Goal: Task Accomplishment & Management: Complete application form

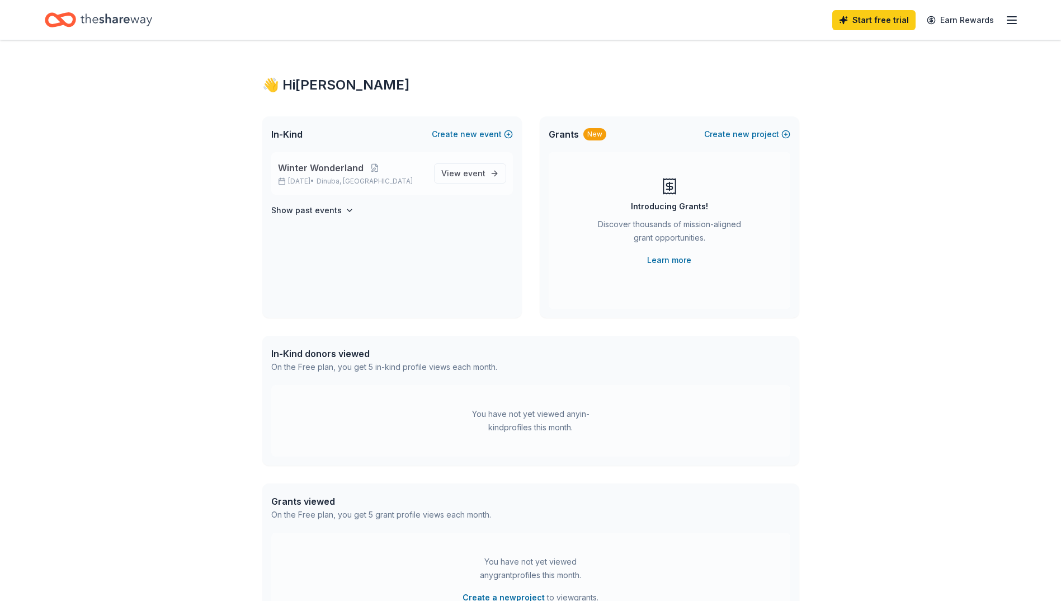
click at [346, 168] on span "Winter Wonderland" at bounding box center [321, 167] width 86 height 13
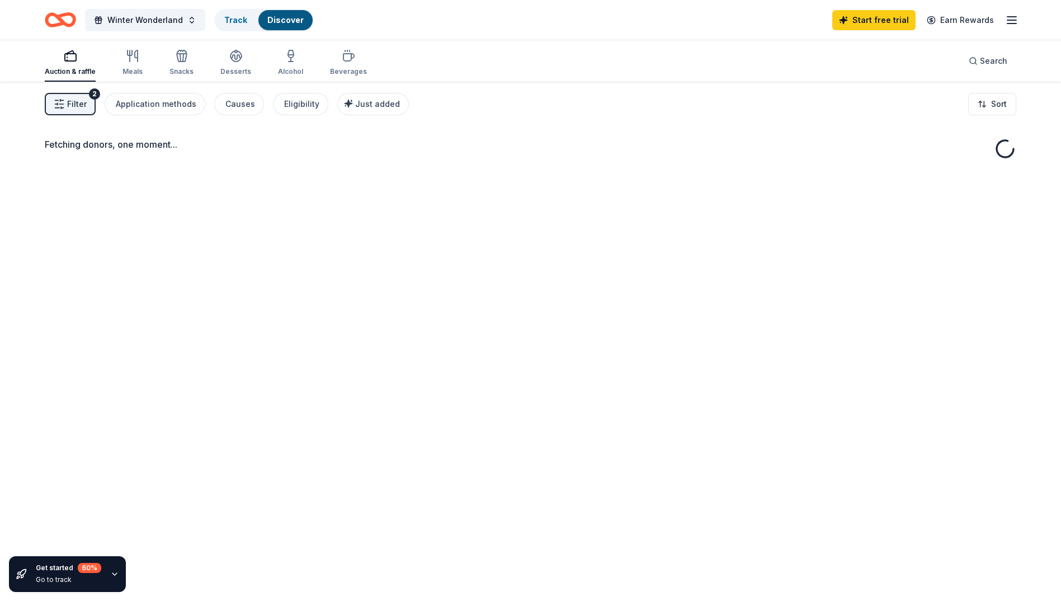
click at [471, 173] on div "Fetching donors, one moment..." at bounding box center [530, 382] width 1061 height 601
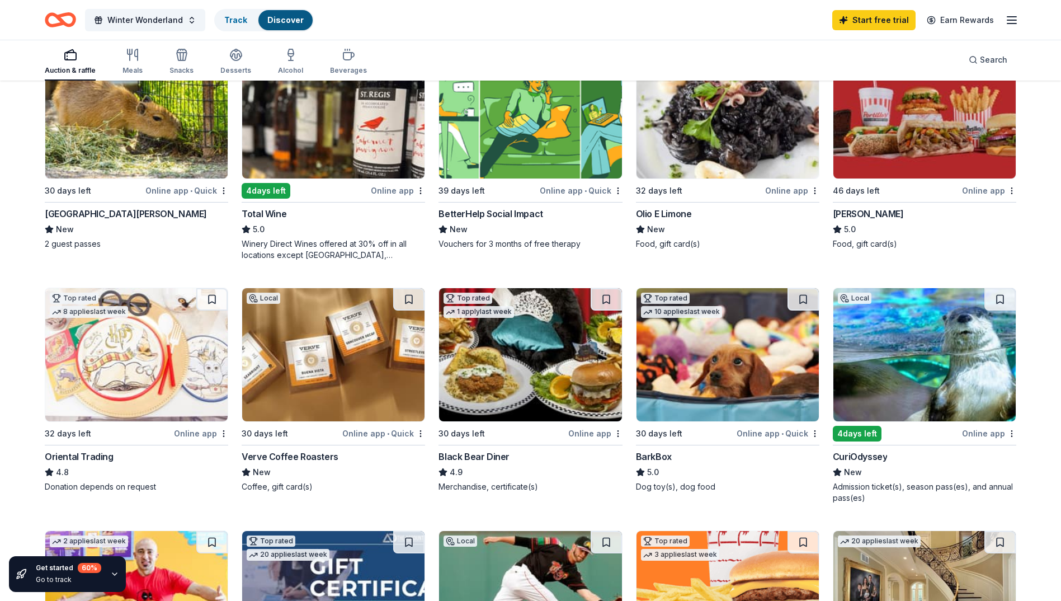
scroll to position [224, 0]
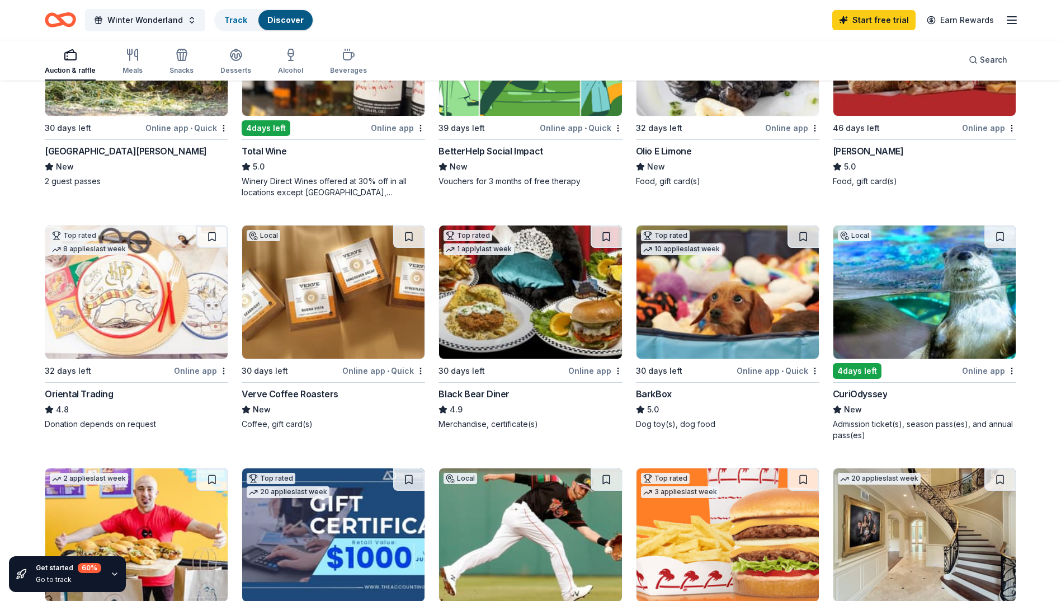
click at [910, 298] on img at bounding box center [925, 291] width 182 height 133
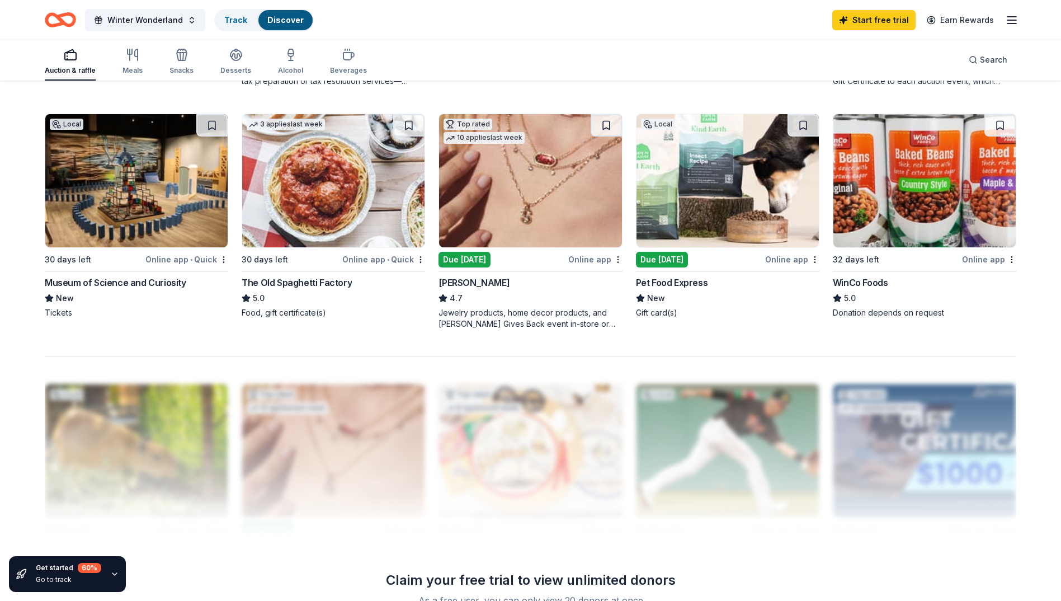
scroll to position [801, 0]
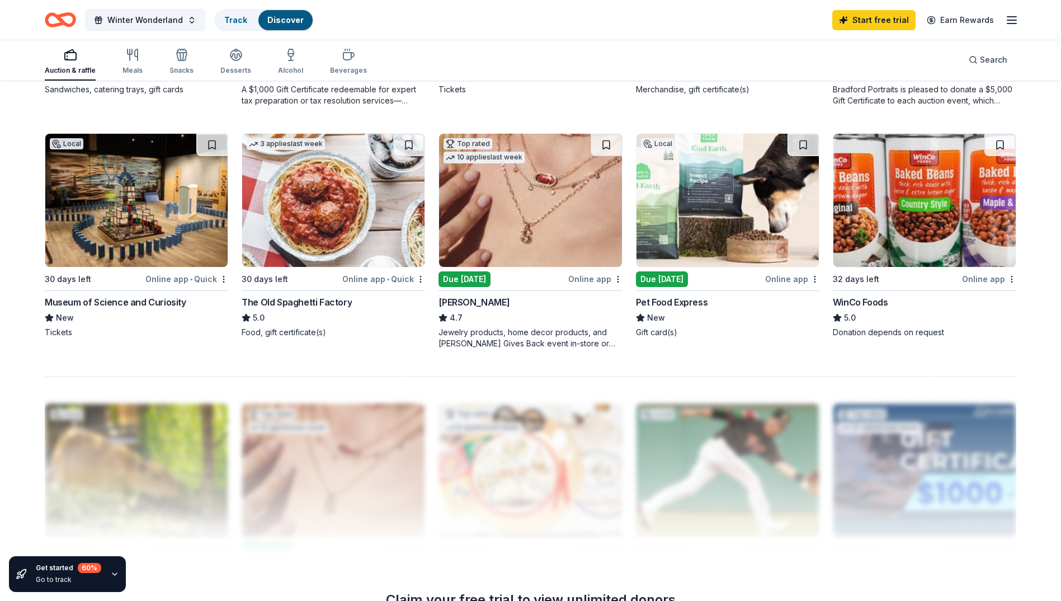
click at [473, 335] on div "Jewelry products, home decor products, and Kendra Gives Back event in-store or …" at bounding box center [531, 338] width 184 height 22
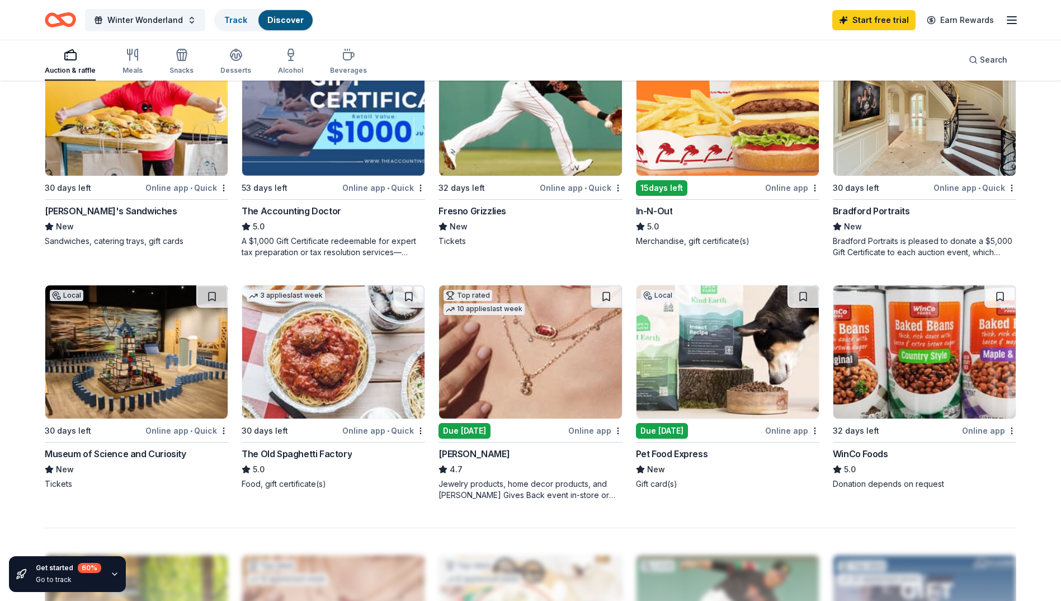
scroll to position [745, 0]
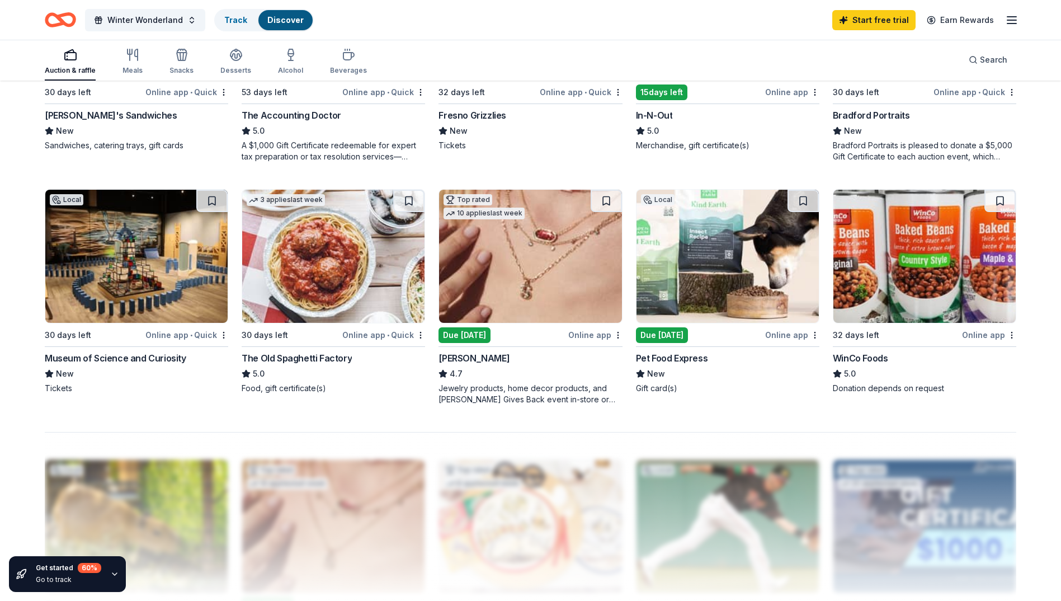
click at [902, 304] on img at bounding box center [925, 256] width 182 height 133
click at [326, 255] on img at bounding box center [333, 256] width 182 height 133
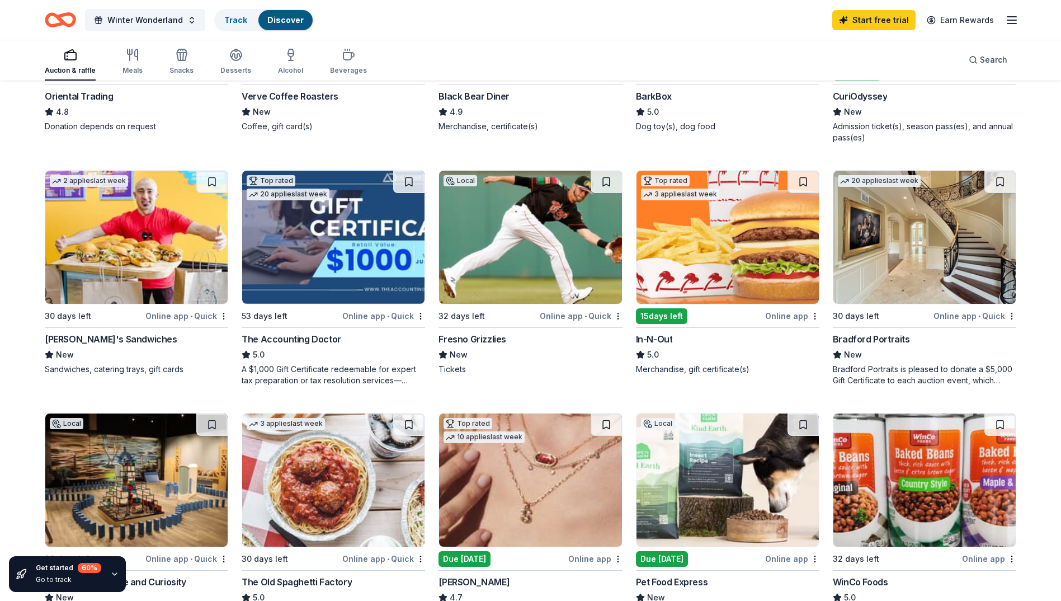
scroll to position [466, 0]
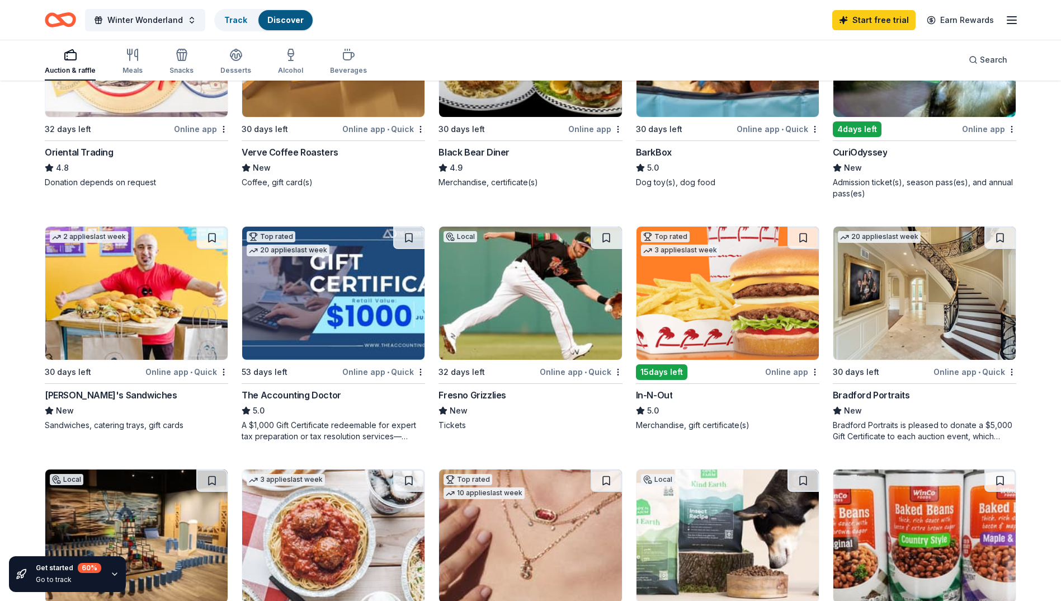
click at [271, 282] on img at bounding box center [333, 293] width 182 height 133
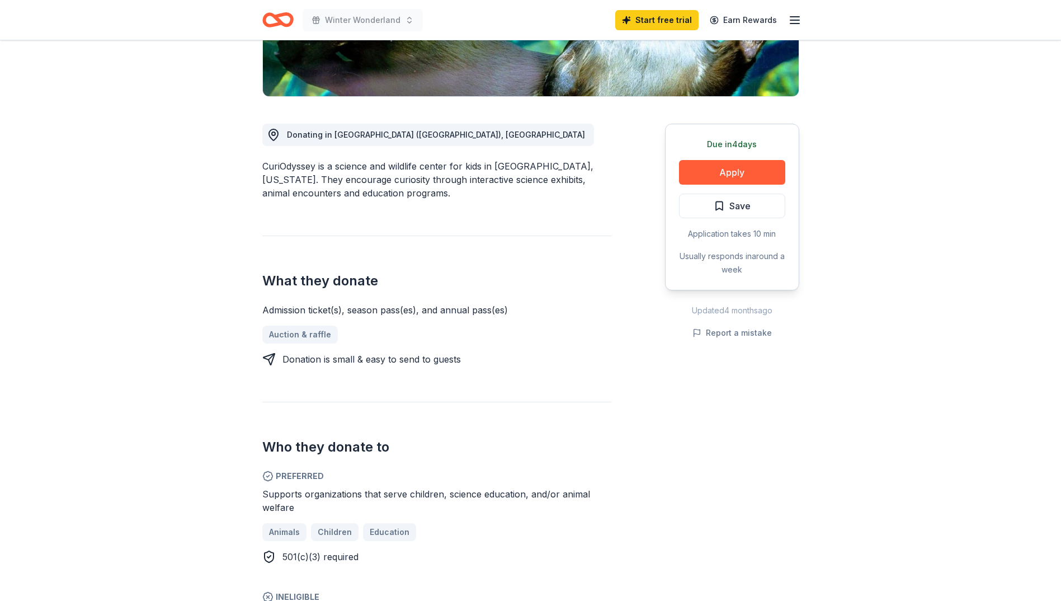
scroll to position [224, 0]
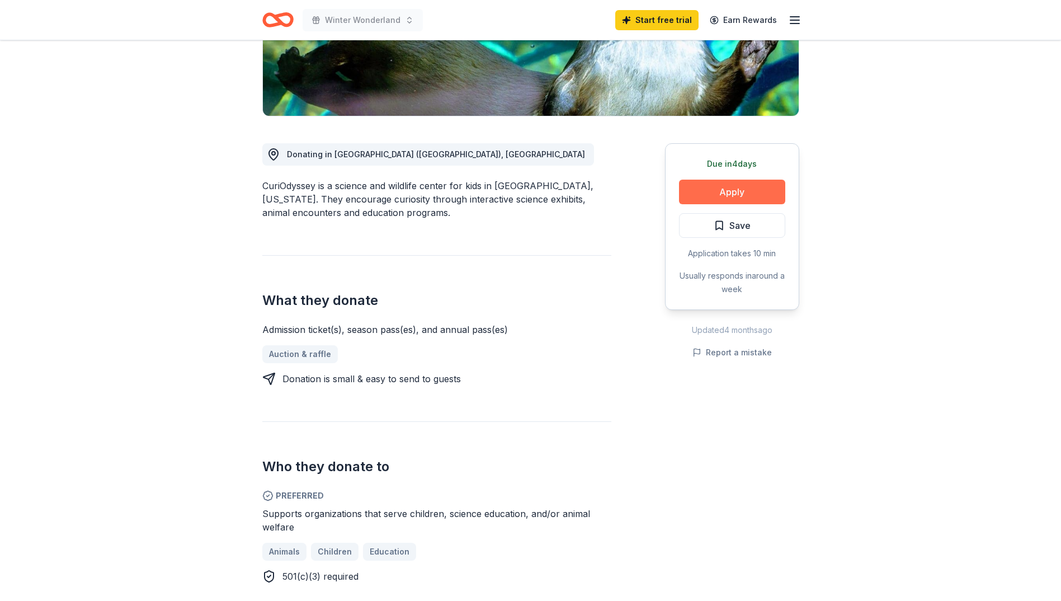
click at [764, 187] on button "Apply" at bounding box center [732, 192] width 106 height 25
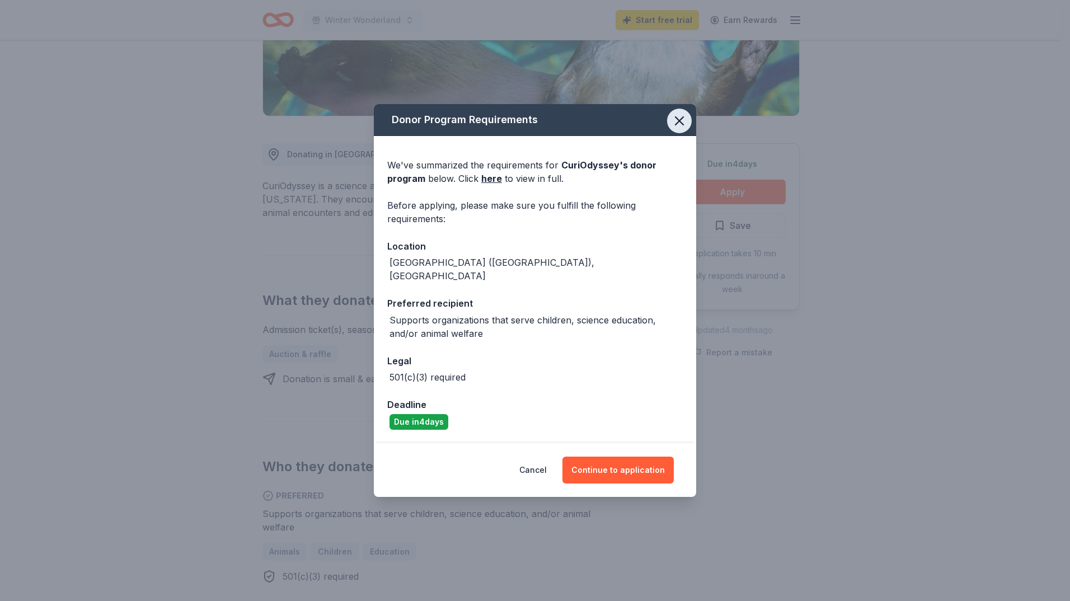
click at [673, 120] on icon "button" at bounding box center [679, 121] width 16 height 16
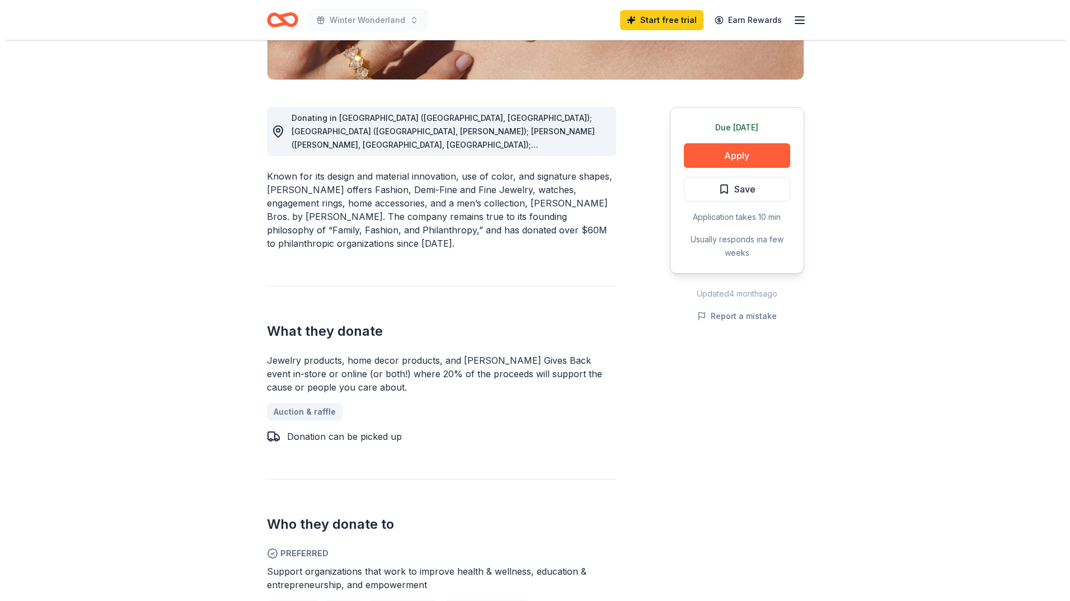
scroll to position [224, 0]
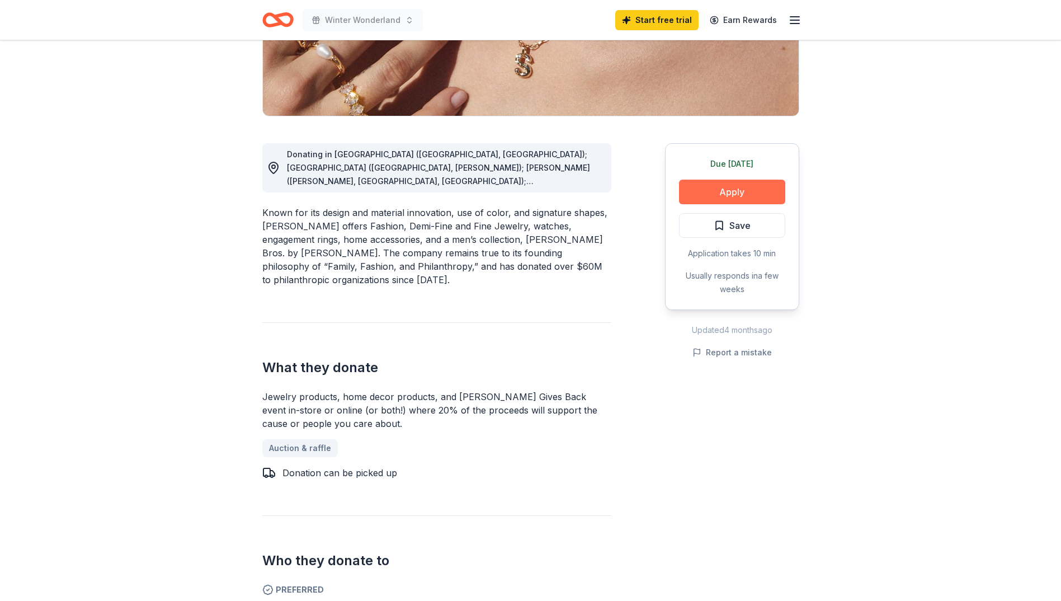
click at [698, 202] on button "Apply" at bounding box center [732, 192] width 106 height 25
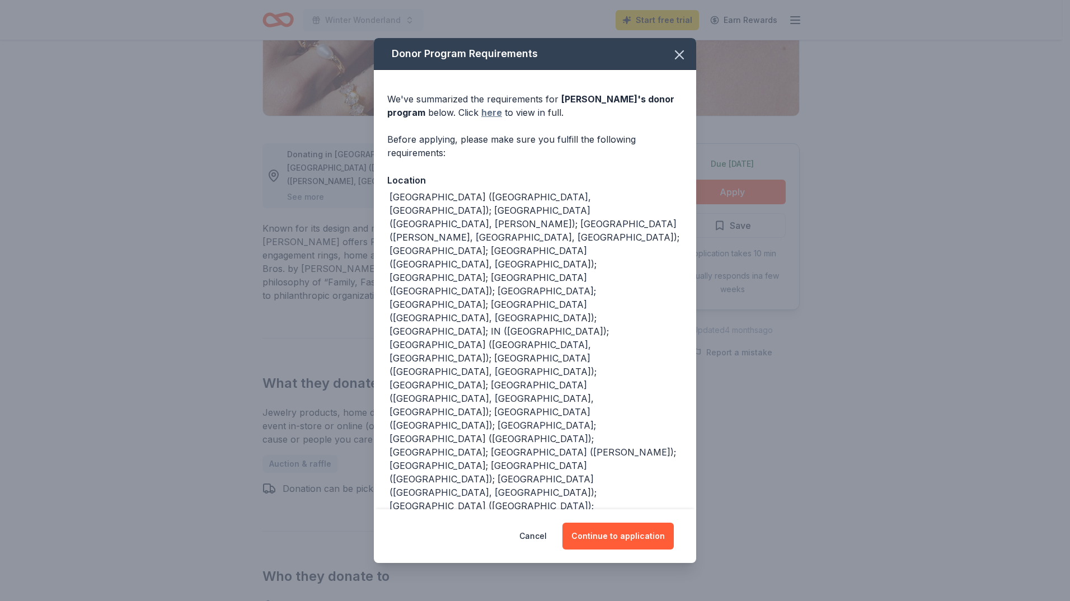
click at [487, 119] on link "here" at bounding box center [491, 112] width 21 height 13
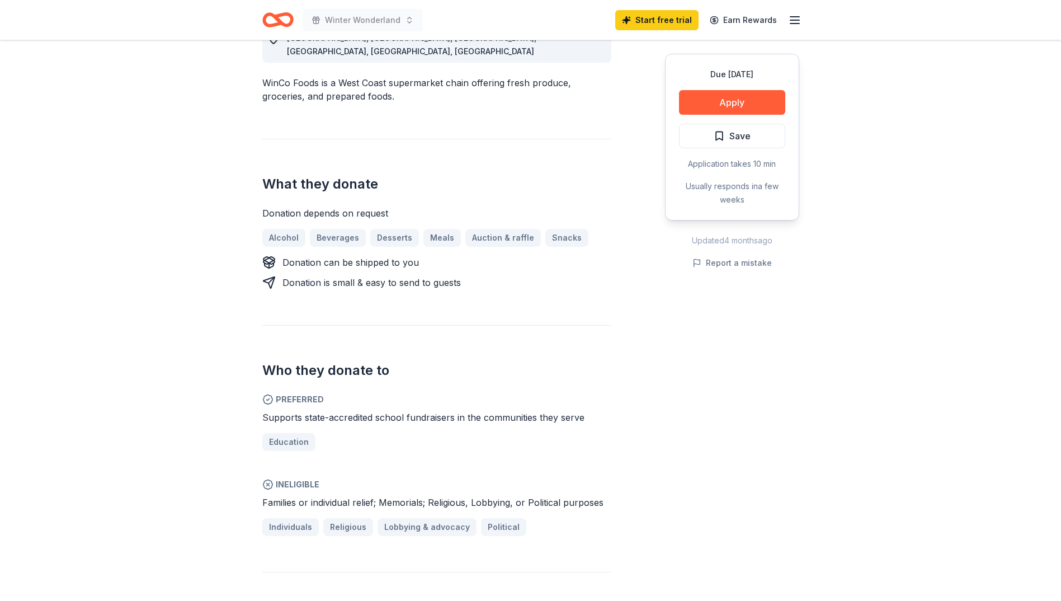
scroll to position [336, 0]
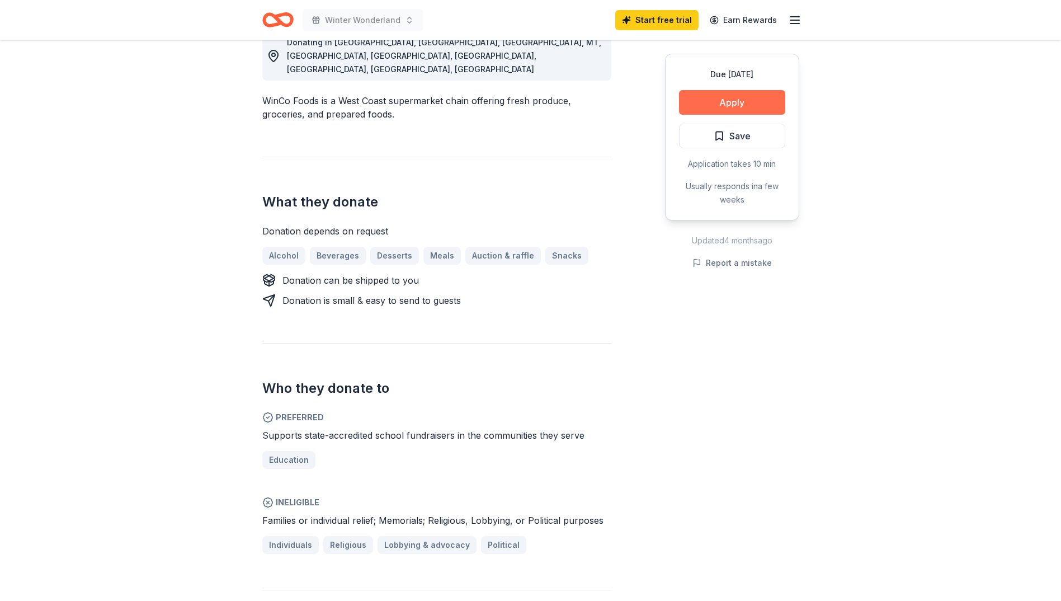
click at [753, 91] on button "Apply" at bounding box center [732, 102] width 106 height 25
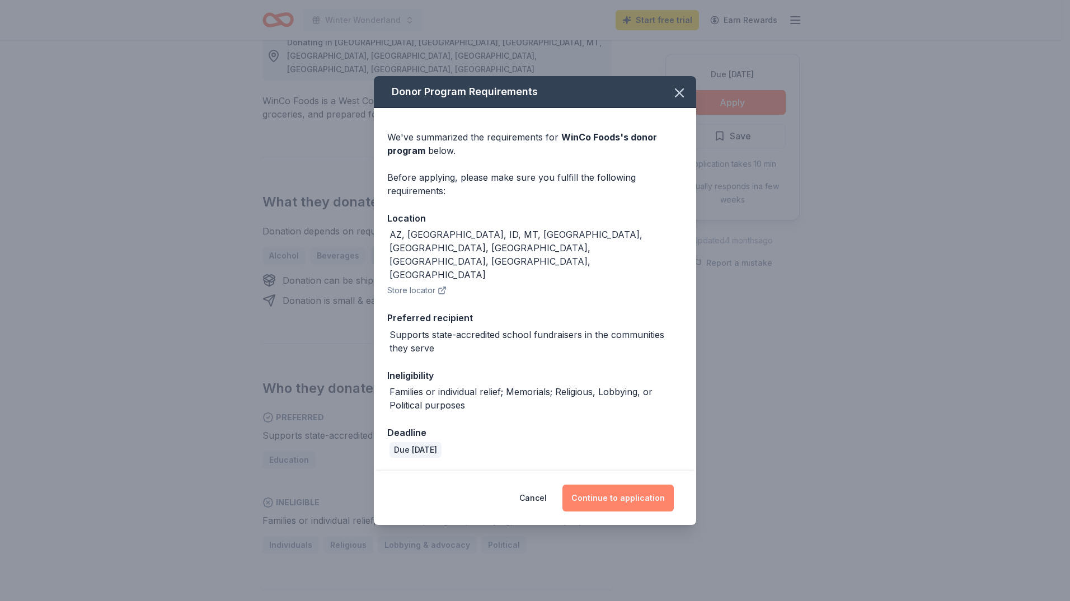
click at [624, 485] on button "Continue to application" at bounding box center [617, 498] width 111 height 27
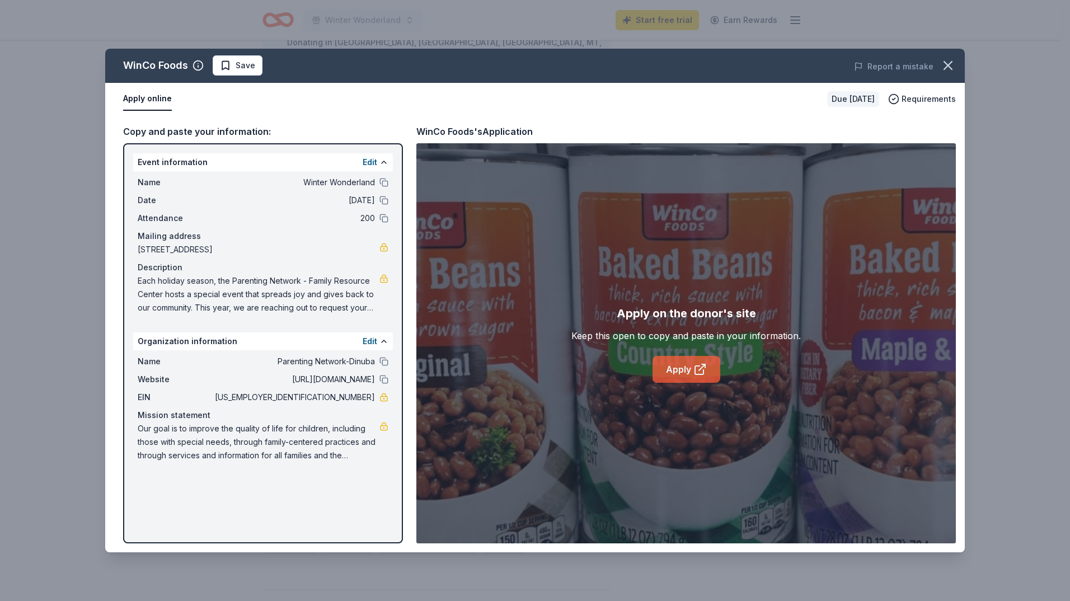
click at [693, 369] on icon at bounding box center [699, 369] width 13 height 13
click at [947, 64] on icon "button" at bounding box center [948, 66] width 8 height 8
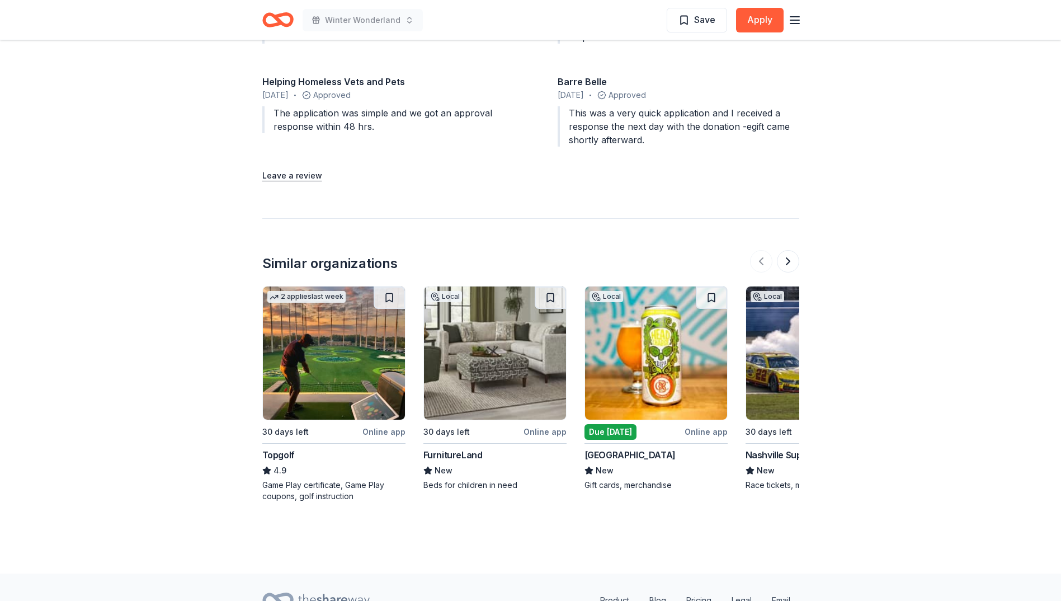
scroll to position [1396, 0]
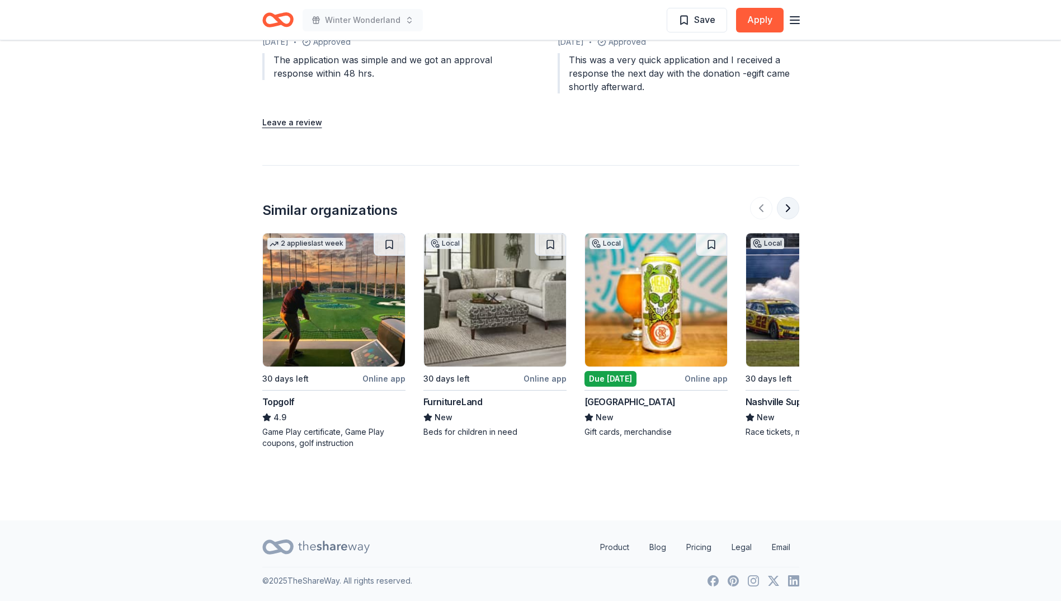
click at [782, 200] on button at bounding box center [788, 208] width 22 height 22
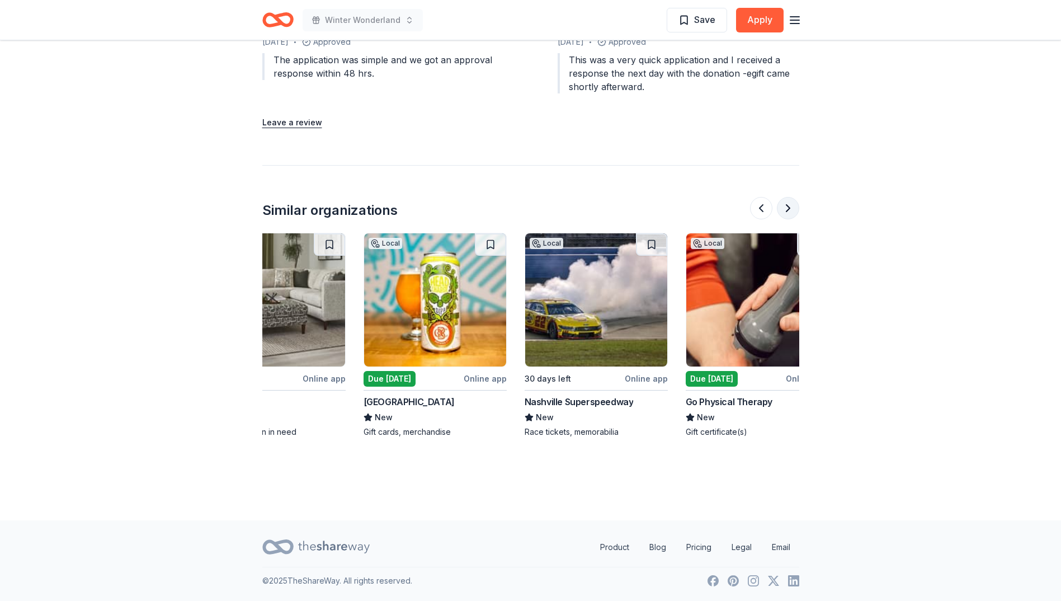
scroll to position [0, 483]
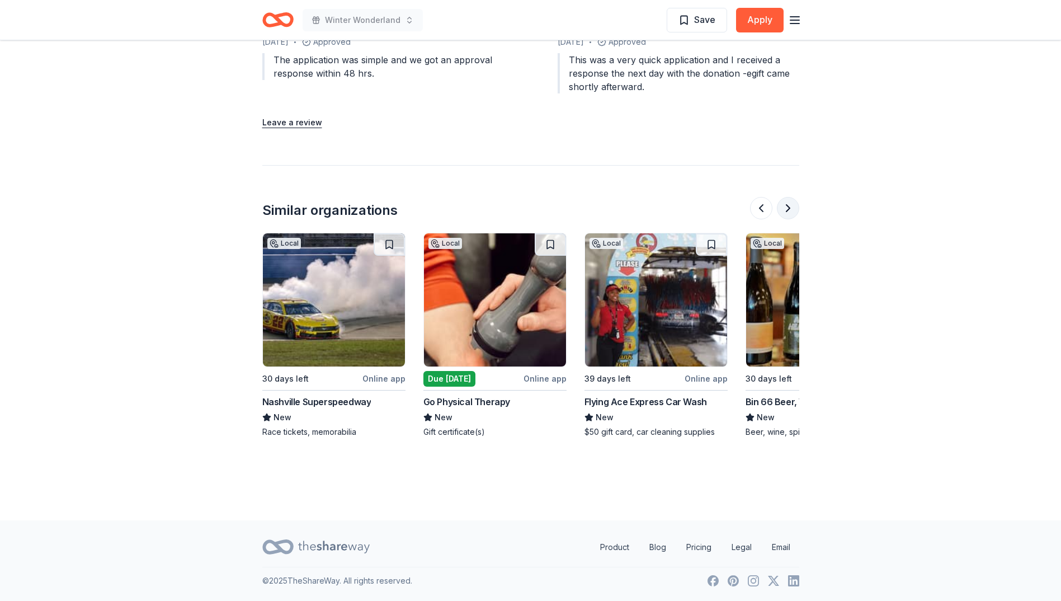
click at [793, 211] on button at bounding box center [788, 208] width 22 height 22
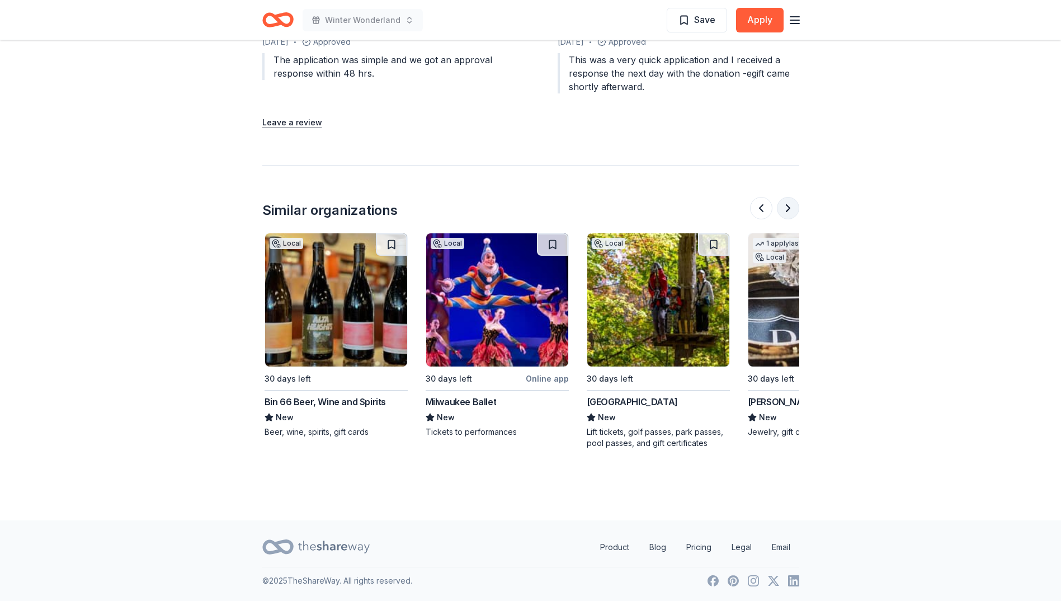
scroll to position [0, 967]
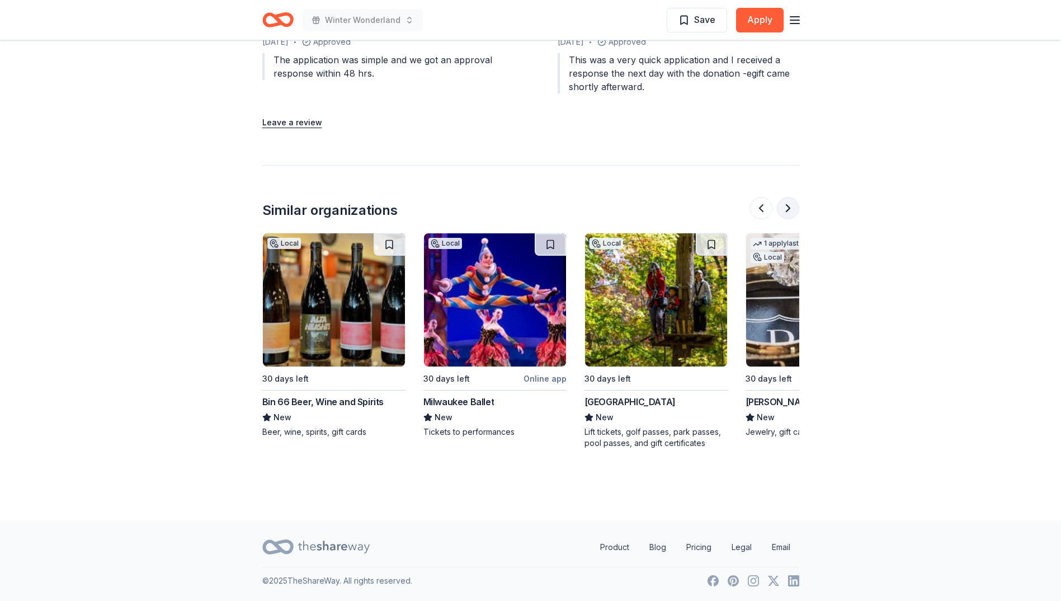
click at [793, 211] on button at bounding box center [788, 208] width 22 height 22
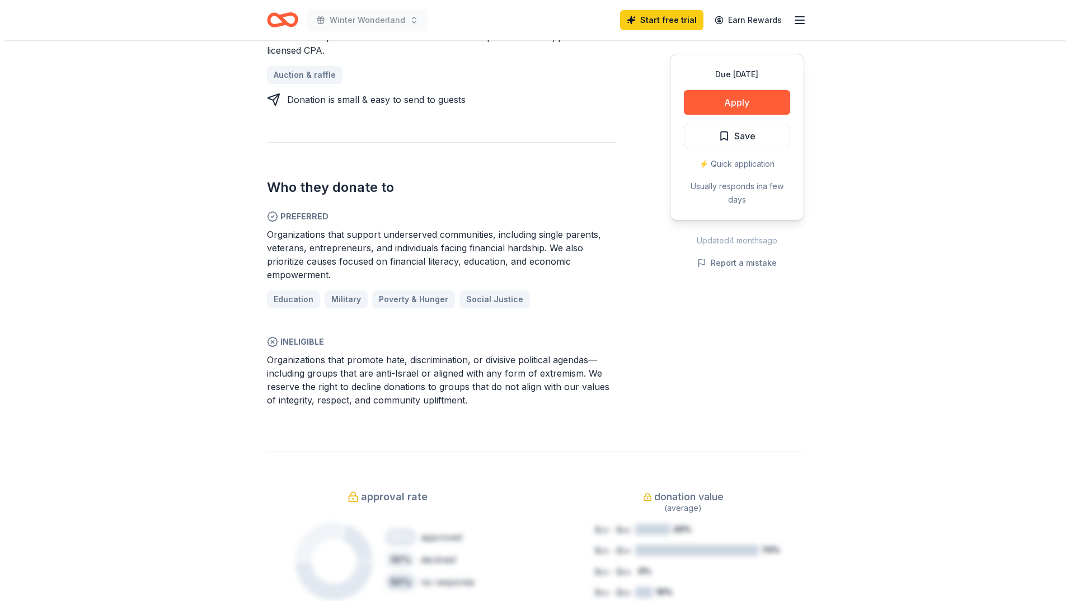
scroll to position [445, 0]
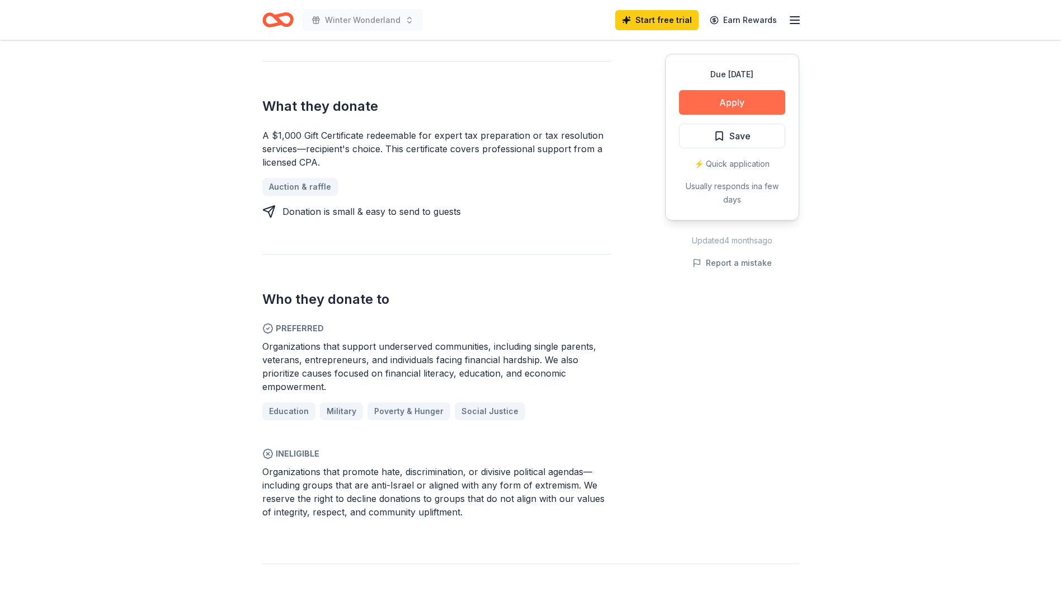
click at [741, 101] on button "Apply" at bounding box center [732, 102] width 106 height 25
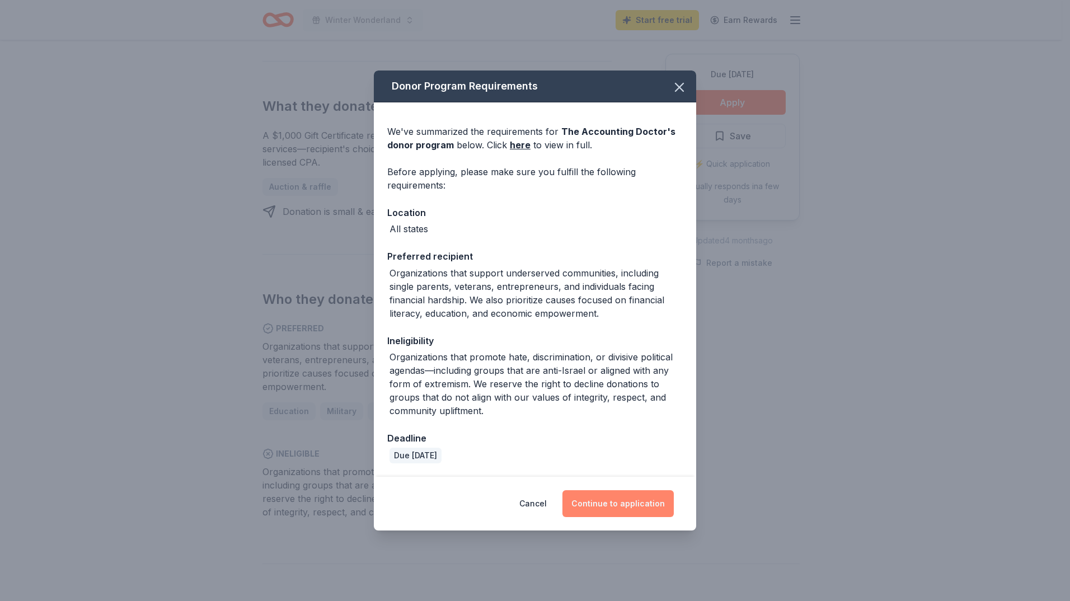
click at [623, 502] on button "Continue to application" at bounding box center [617, 503] width 111 height 27
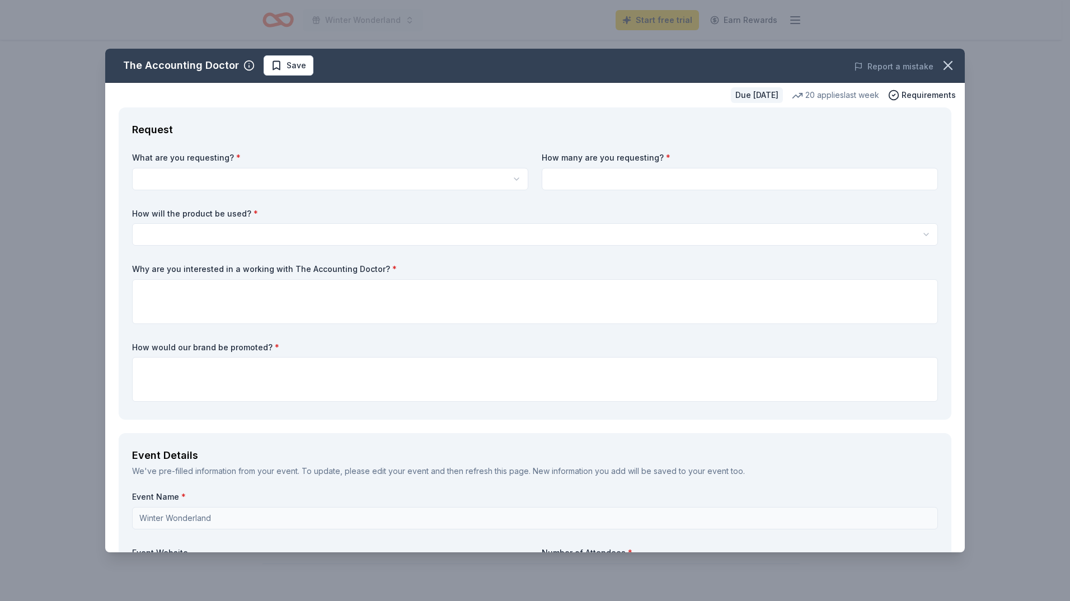
select select "A $1,000 Gift Certificate redeemable for expert tax preparation or tax resoluti…"
click at [325, 190] on div "What are you requesting? * A $1,000 Gift Certificate redeemable for expert tax …" at bounding box center [535, 279] width 806 height 254
click at [340, 182] on html "Winter Wonderland Start free trial Earn Rewards Due [DATE] Share The Accounting…" at bounding box center [535, 300] width 1070 height 601
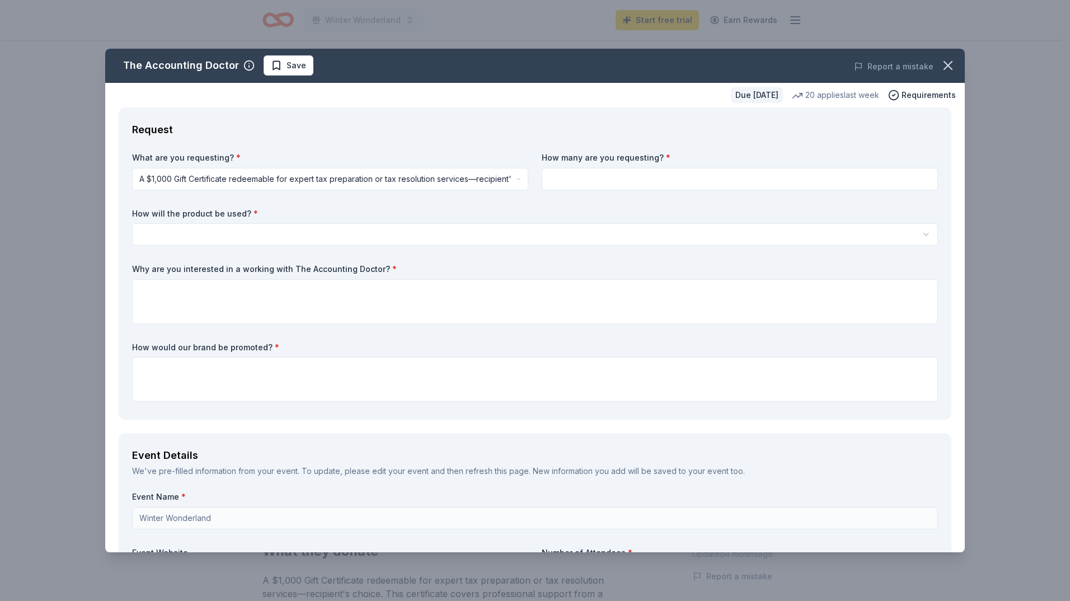
click at [577, 180] on input at bounding box center [740, 179] width 396 height 22
type input "1"
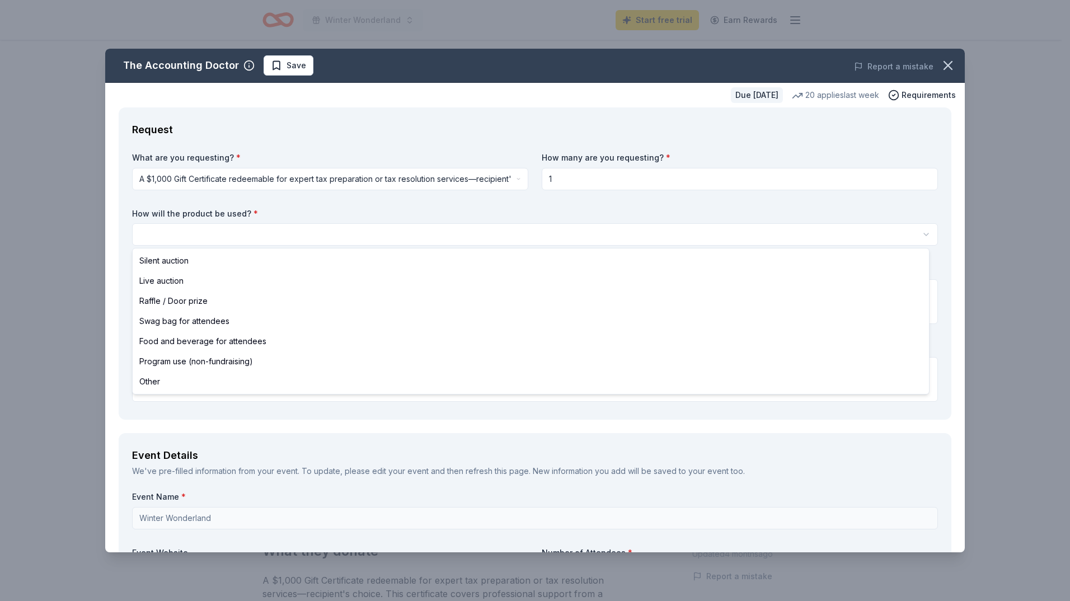
click at [314, 231] on html "Winter Wonderland Start free trial Earn Rewards Due [DATE] Share The Accounting…" at bounding box center [535, 300] width 1070 height 601
